Goal: Information Seeking & Learning: Understand process/instructions

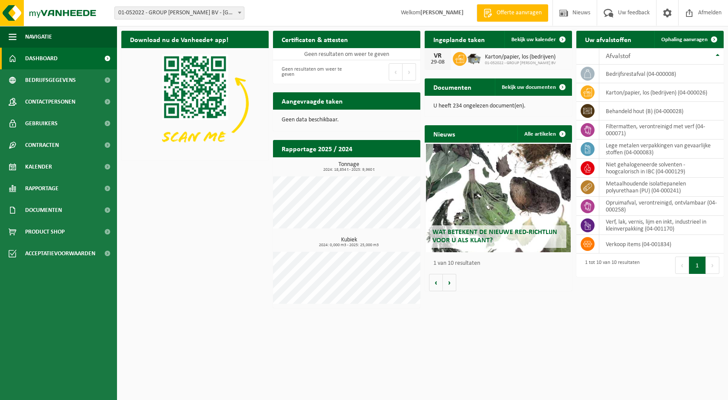
click at [481, 107] on p "U heeft 234 ongelezen document(en)." at bounding box center [498, 106] width 130 height 6
click at [513, 83] on link "Bekijk uw documenten" at bounding box center [533, 86] width 76 height 17
click at [500, 235] on span "Wat betekent de nieuwe RED-richtlijn voor u als klant?" at bounding box center [494, 236] width 125 height 15
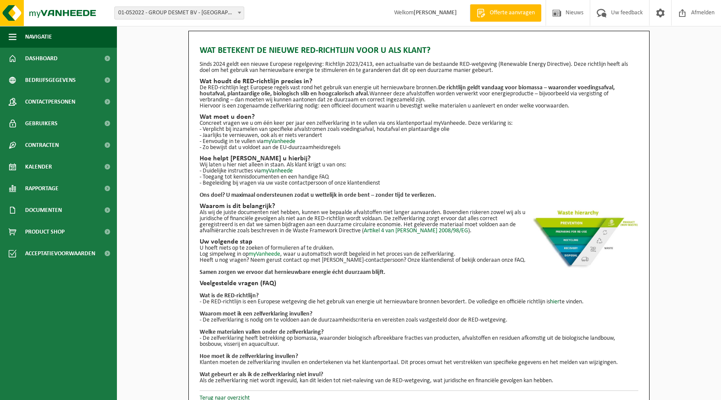
click at [264, 252] on link "myVanheede" at bounding box center [265, 254] width 32 height 6
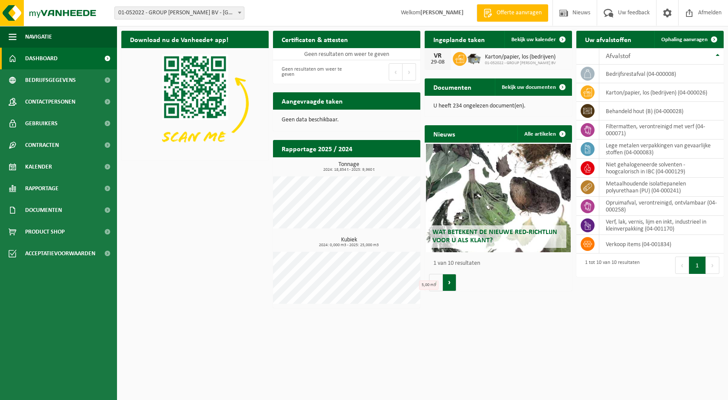
click at [449, 283] on button "Volgende" at bounding box center [449, 282] width 13 height 17
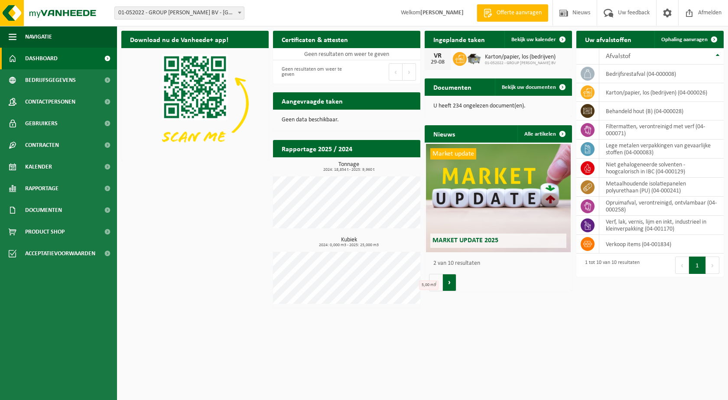
click at [449, 283] on button "Volgende" at bounding box center [449, 282] width 13 height 17
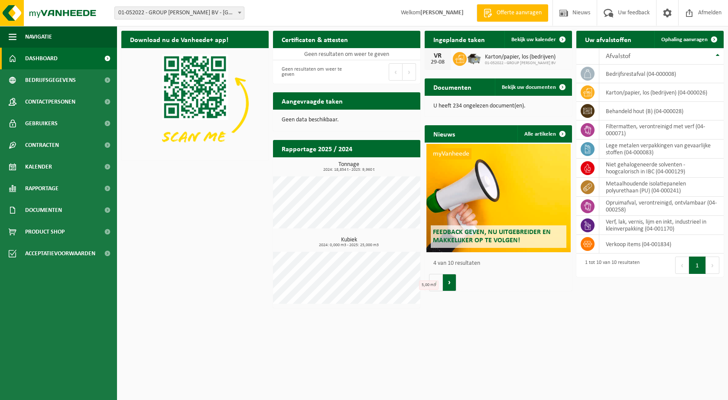
scroll to position [0, 442]
click at [39, 51] on span "Dashboard" at bounding box center [41, 59] width 32 height 22
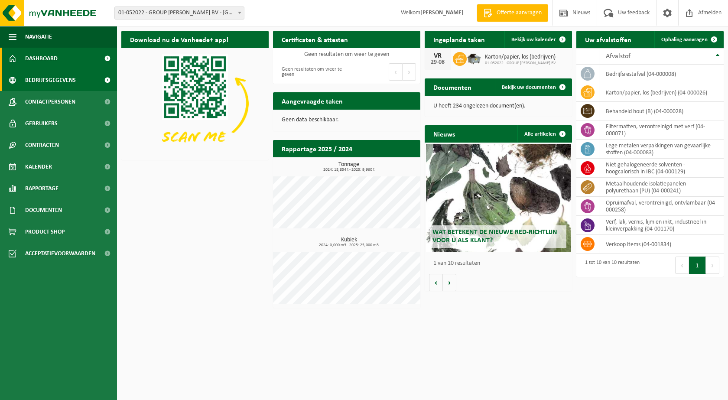
click at [51, 77] on span "Bedrijfsgegevens" at bounding box center [50, 80] width 51 height 22
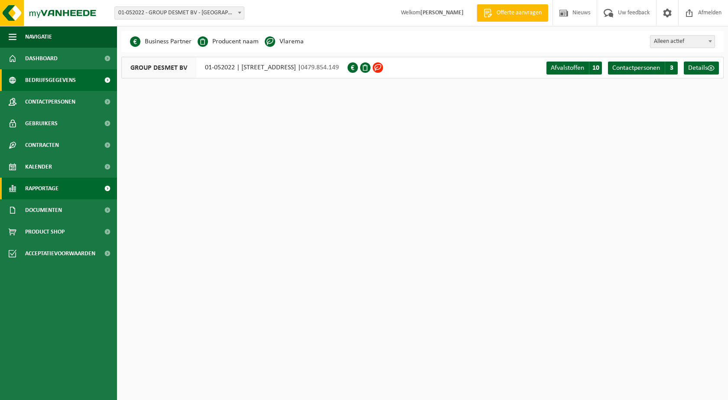
click at [41, 188] on span "Rapportage" at bounding box center [41, 189] width 33 height 22
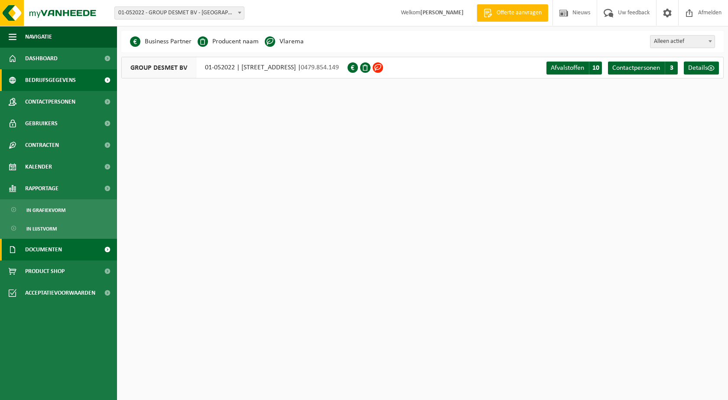
click at [48, 249] on span "Documenten" at bounding box center [43, 250] width 37 height 22
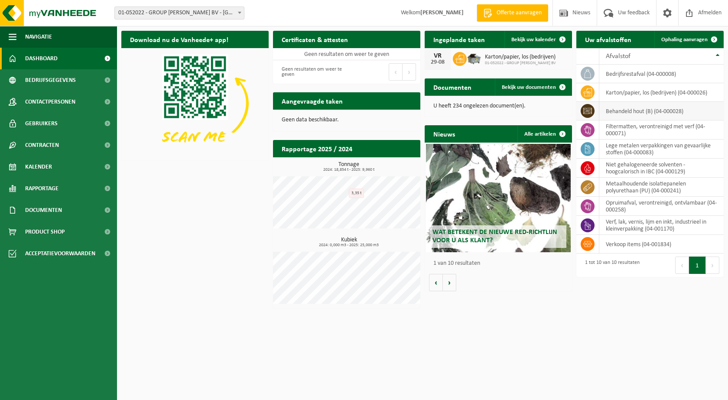
click at [587, 112] on icon at bounding box center [587, 111] width 9 height 9
click at [631, 108] on td "behandeld hout (B) (04-000028)" at bounding box center [661, 111] width 124 height 19
click at [682, 108] on td "behandeld hout (B) (04-000028)" at bounding box center [661, 111] width 124 height 19
click at [711, 108] on td "behandeld hout (B) (04-000028)" at bounding box center [661, 111] width 124 height 19
click at [13, 38] on span "button" at bounding box center [13, 37] width 8 height 22
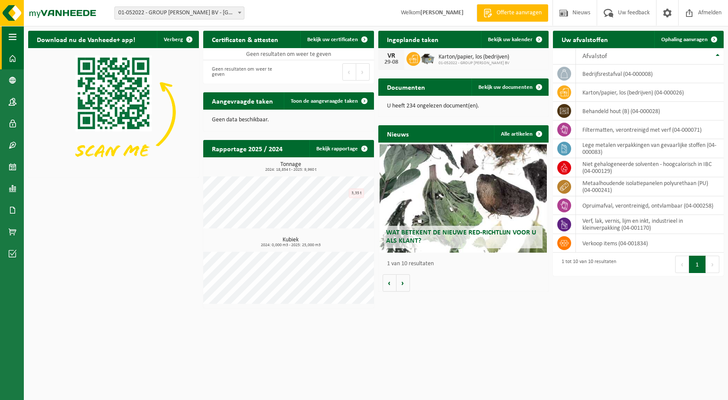
click at [12, 37] on span "button" at bounding box center [13, 37] width 8 height 22
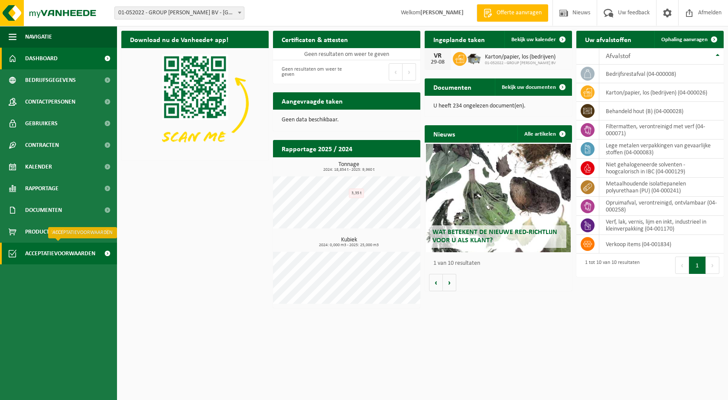
click at [52, 251] on span "Acceptatievoorwaarden" at bounding box center [60, 254] width 70 height 22
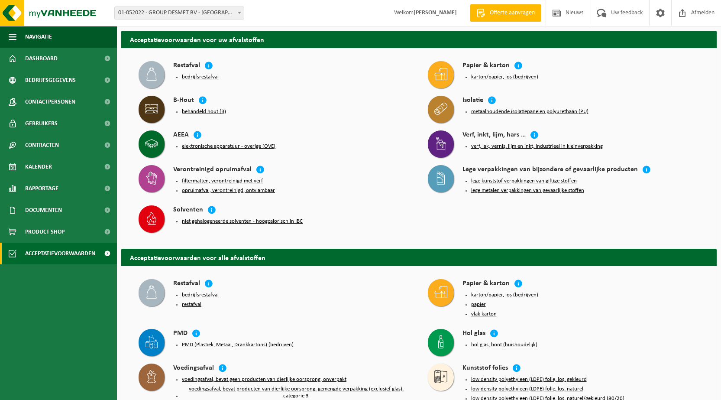
click at [191, 112] on button "behandeld hout (B)" at bounding box center [204, 111] width 44 height 7
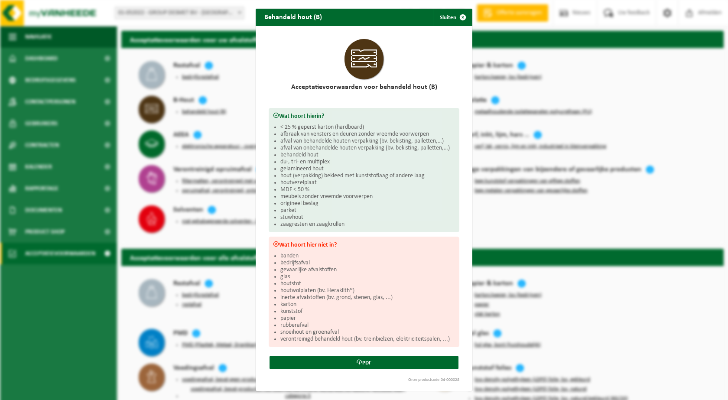
click at [243, 116] on div "Behandeld hout (B) Sluiten Acceptatievoorwaarden voor behandeld hout (B) Wat ho…" at bounding box center [364, 200] width 728 height 400
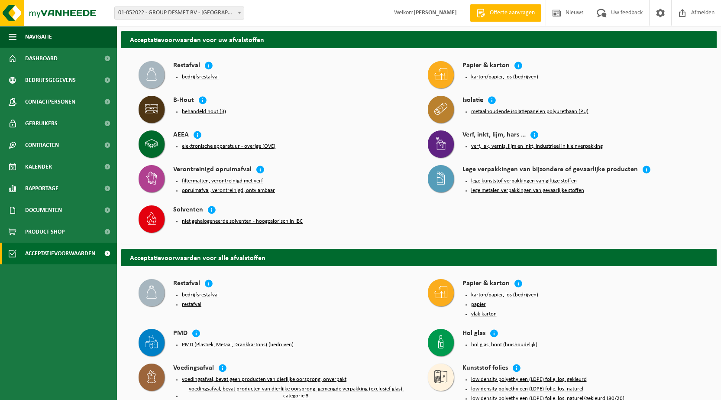
click at [192, 76] on button "bedrijfsrestafval" at bounding box center [200, 77] width 37 height 7
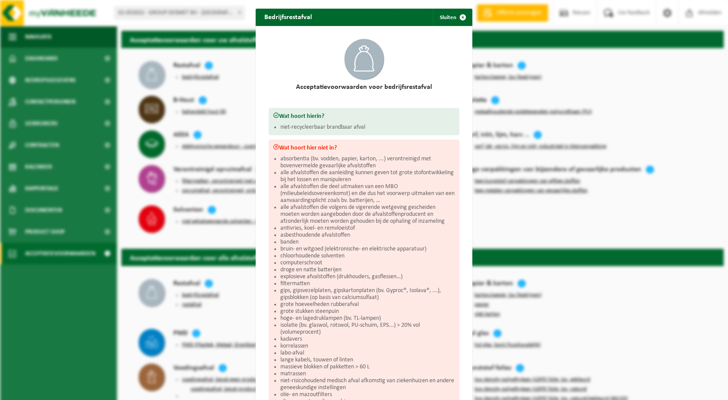
click at [471, 205] on div "Bedrijfsrestafval Sluiten Acceptatievoorwaarden voor bedrijfsrestafval Wat hoor…" at bounding box center [364, 200] width 728 height 400
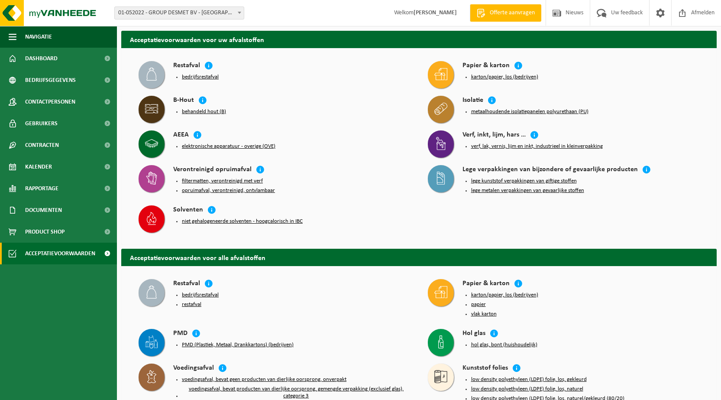
scroll to position [101, 0]
